Goal: Information Seeking & Learning: Learn about a topic

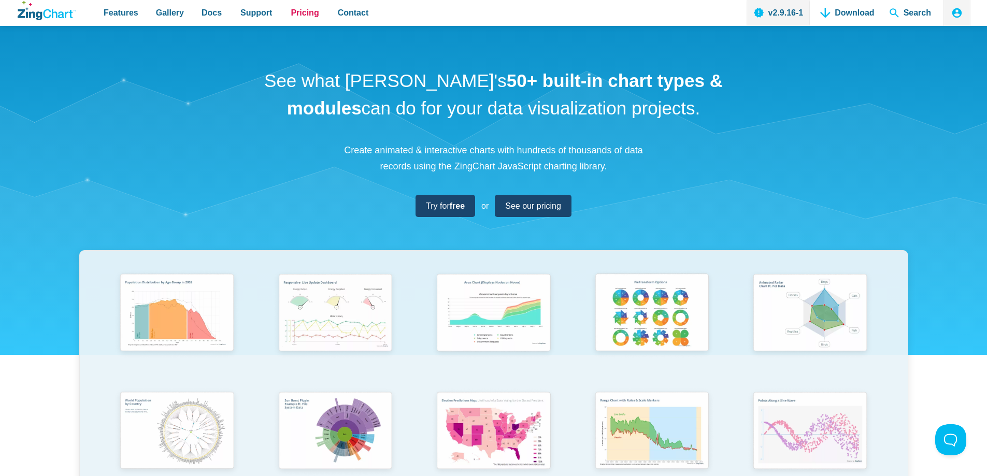
click at [292, 13] on span "Pricing" at bounding box center [305, 13] width 28 height 14
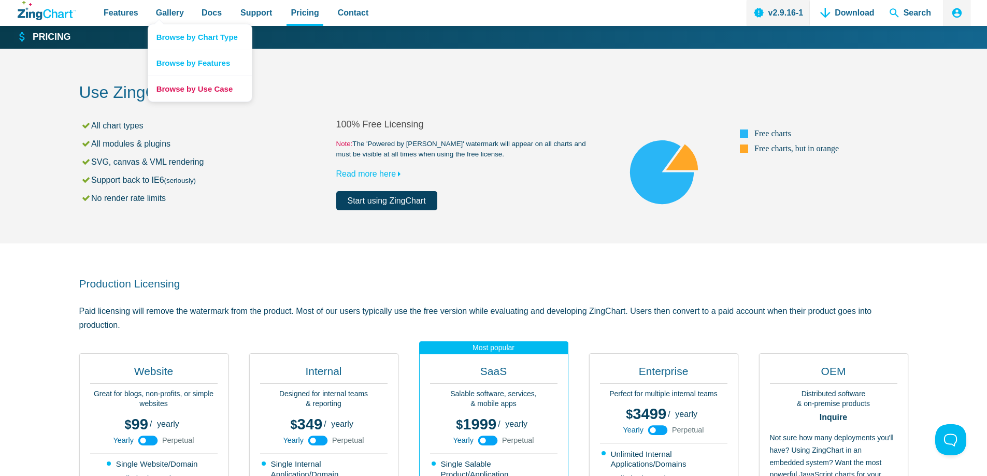
click at [170, 90] on link "Browse by Use Case" at bounding box center [200, 89] width 104 height 26
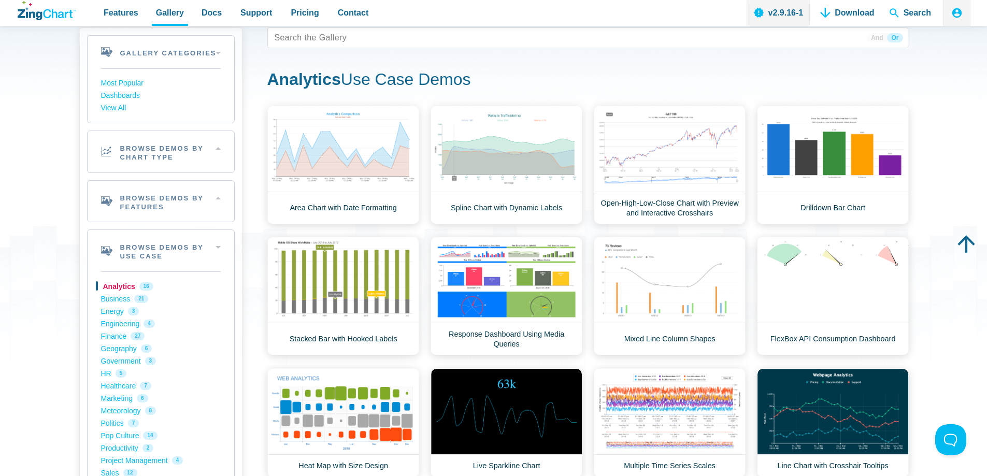
scroll to position [52, 0]
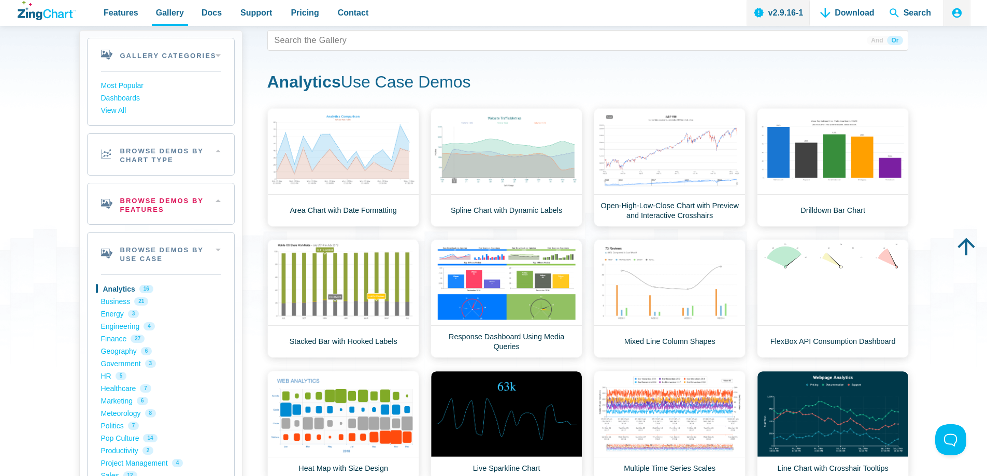
click at [219, 201] on h2 "Browse Demos By Features" at bounding box center [161, 203] width 147 height 41
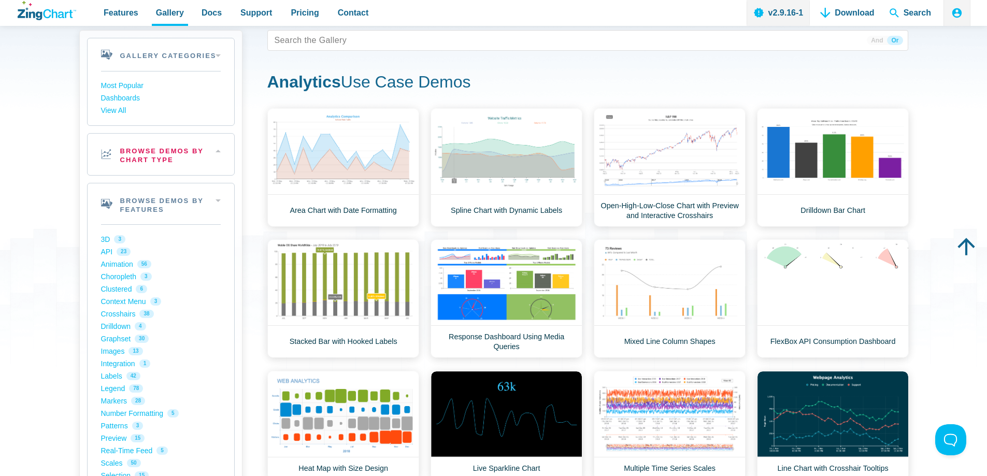
click at [223, 154] on h2 "Browse Demos By Chart Type" at bounding box center [161, 154] width 147 height 41
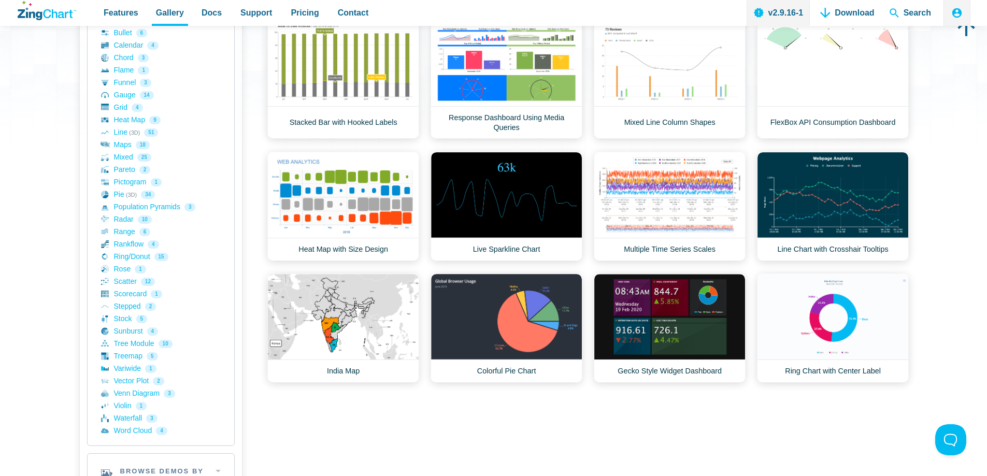
scroll to position [311, 0]
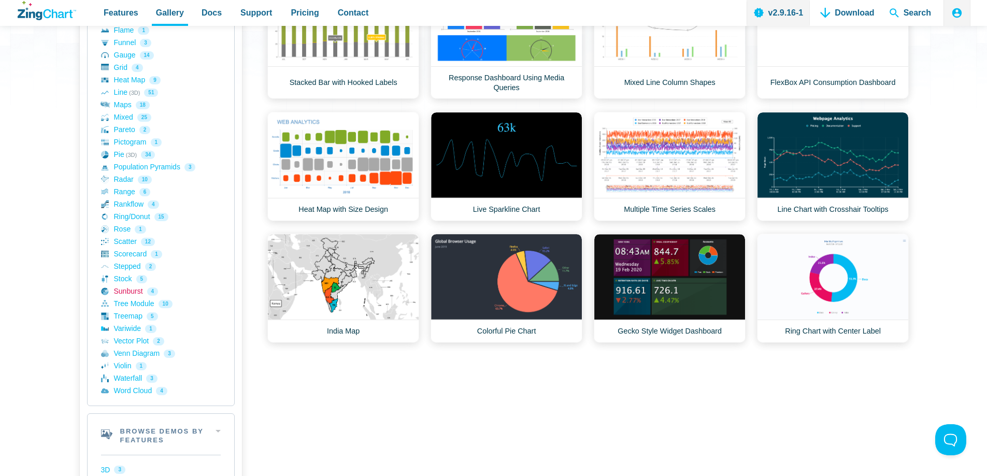
click at [127, 292] on link "Sunburst 4" at bounding box center [161, 292] width 120 height 12
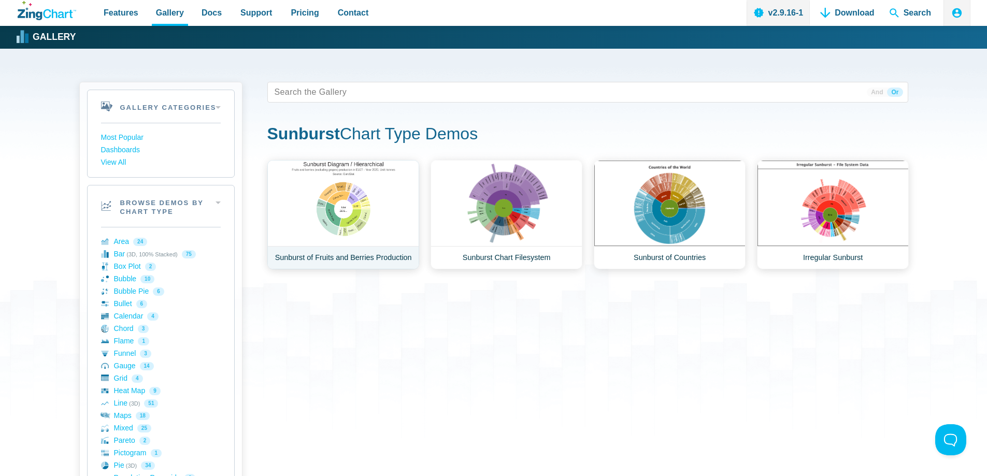
click at [358, 210] on link "Sunburst of Fruits and Berries Production" at bounding box center [343, 214] width 152 height 109
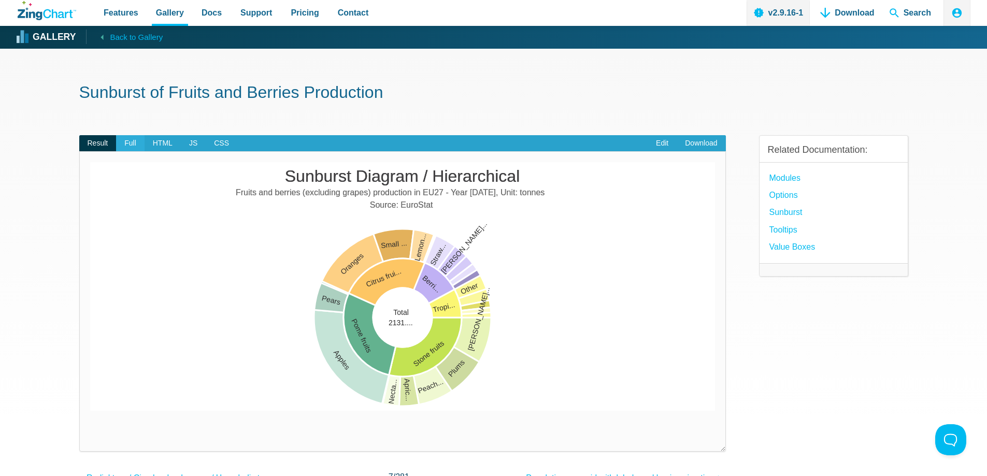
click at [121, 150] on span "Full" at bounding box center [130, 143] width 29 height 17
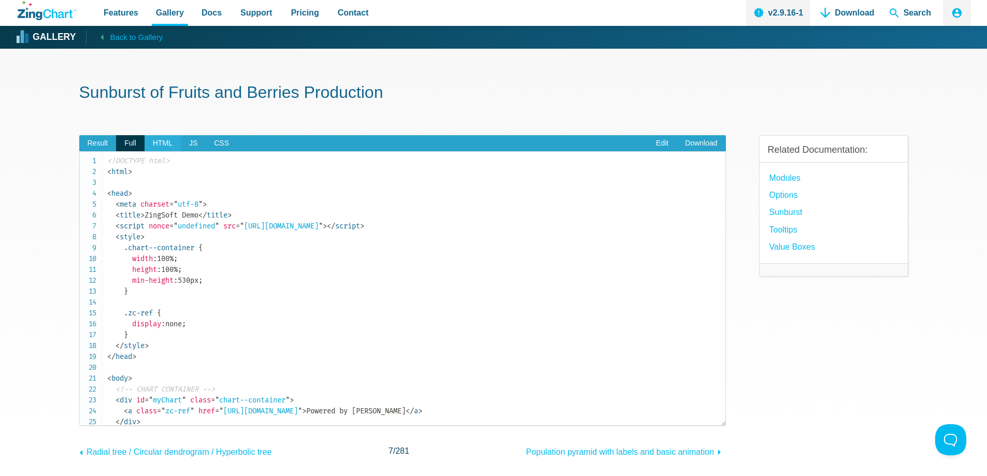
click at [157, 141] on span "HTML" at bounding box center [163, 143] width 36 height 17
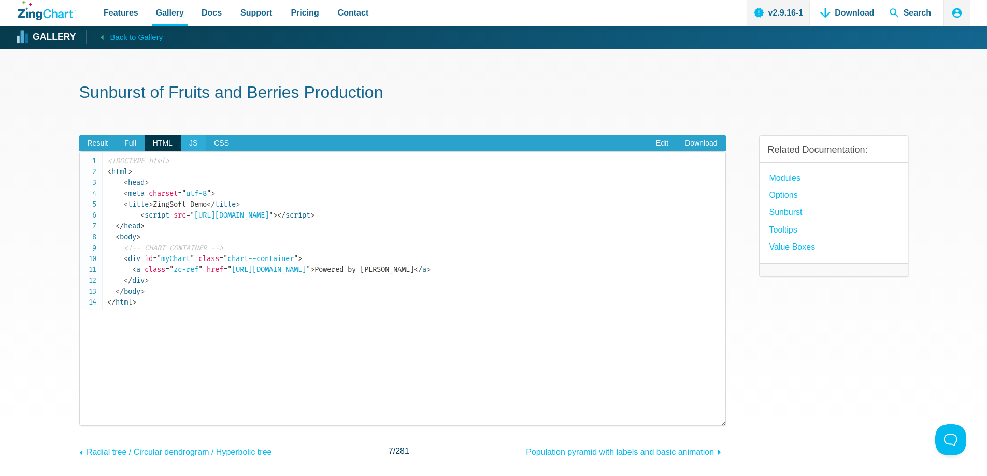
click at [186, 143] on span "JS" at bounding box center [193, 143] width 25 height 17
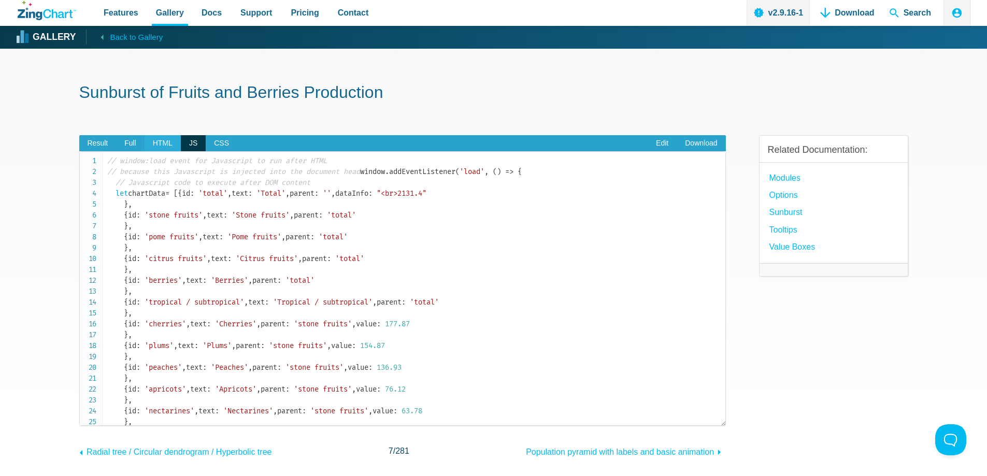
click at [158, 146] on span "HTML" at bounding box center [163, 143] width 36 height 17
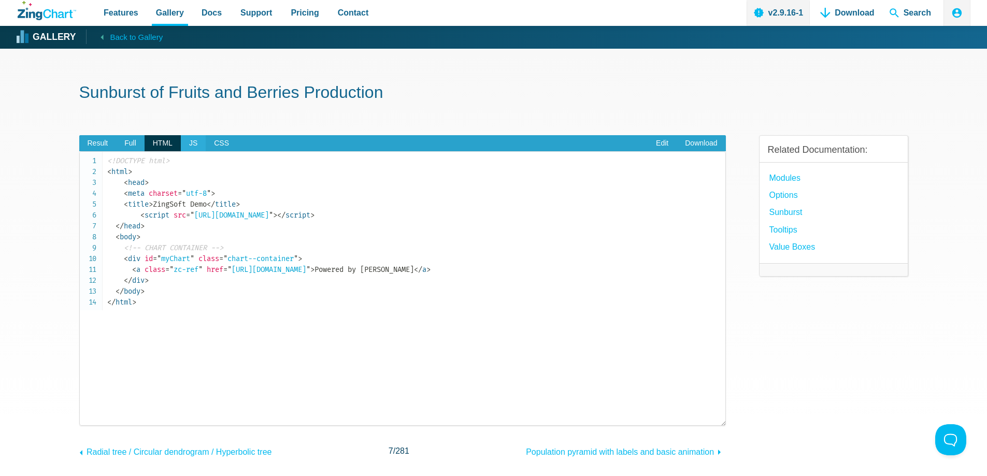
click at [193, 139] on span "JS" at bounding box center [193, 143] width 25 height 17
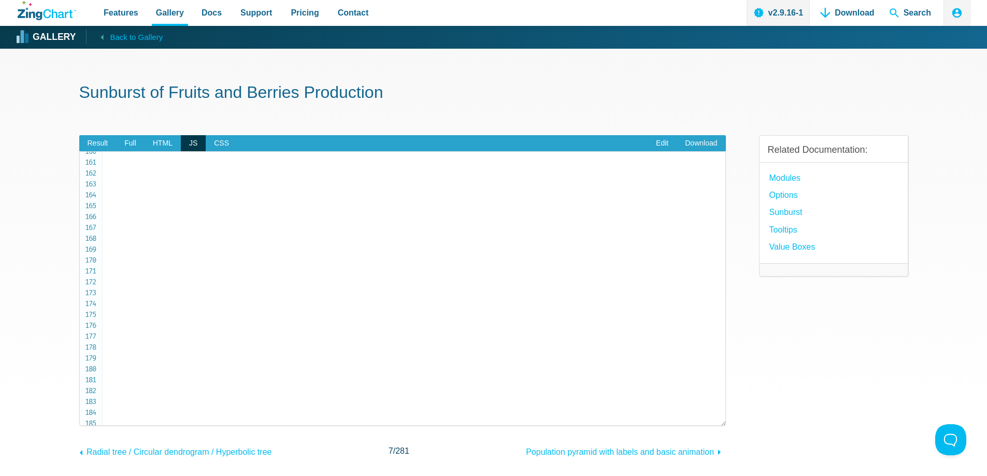
scroll to position [1762, 0]
click at [101, 142] on span "Result" at bounding box center [97, 143] width 37 height 17
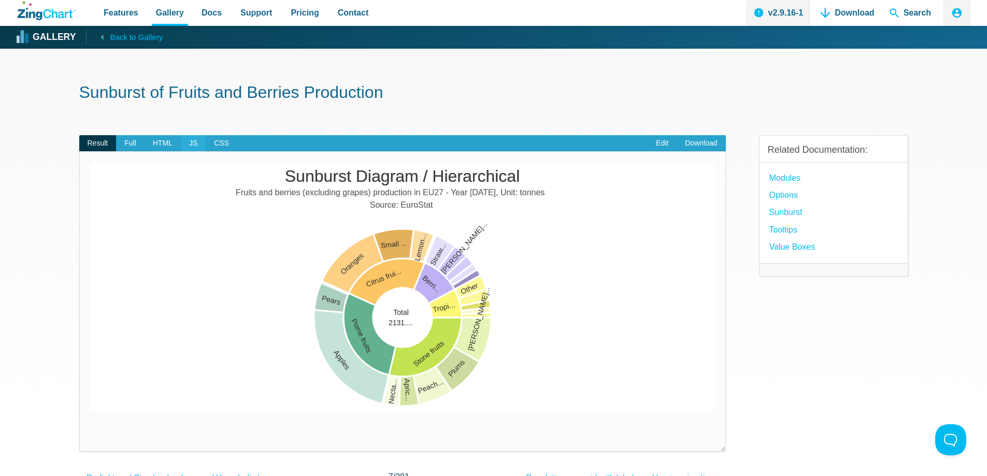
click at [194, 148] on span "JS" at bounding box center [193, 143] width 25 height 17
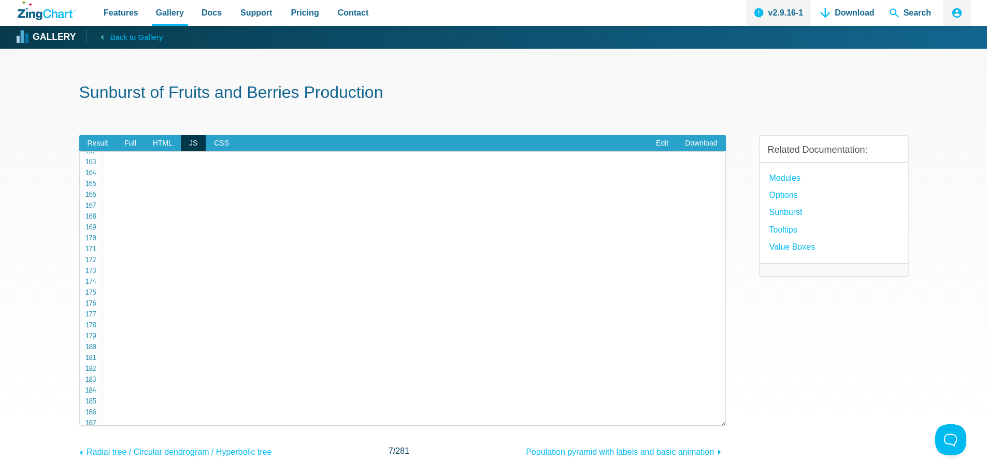
click at [664, 146] on link "Edit" at bounding box center [662, 143] width 29 height 17
